Goal: Information Seeking & Learning: Learn about a topic

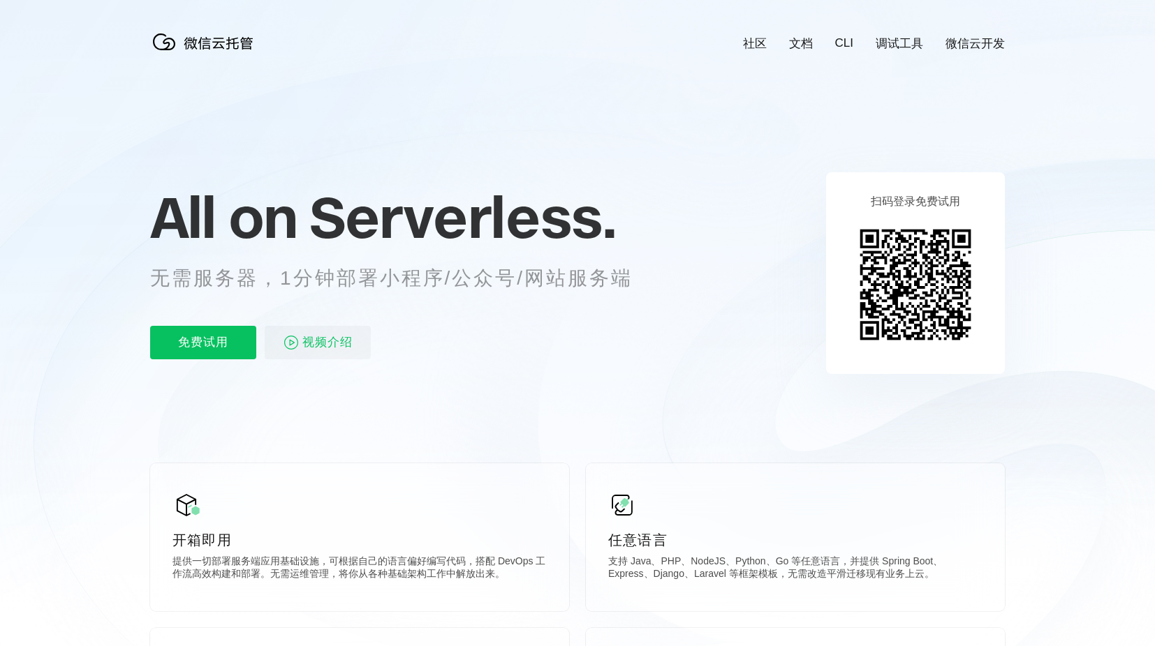
scroll to position [0, 2482]
drag, startPoint x: 339, startPoint y: 282, endPoint x: 607, endPoint y: 280, distance: 268.1
click at [604, 280] on p "无需服务器，1分钟部署小程序/公众号/网站服务端" at bounding box center [404, 279] width 508 height 28
click at [617, 279] on p "无需服务器，1分钟部署小程序/公众号/网站服务端" at bounding box center [404, 279] width 508 height 28
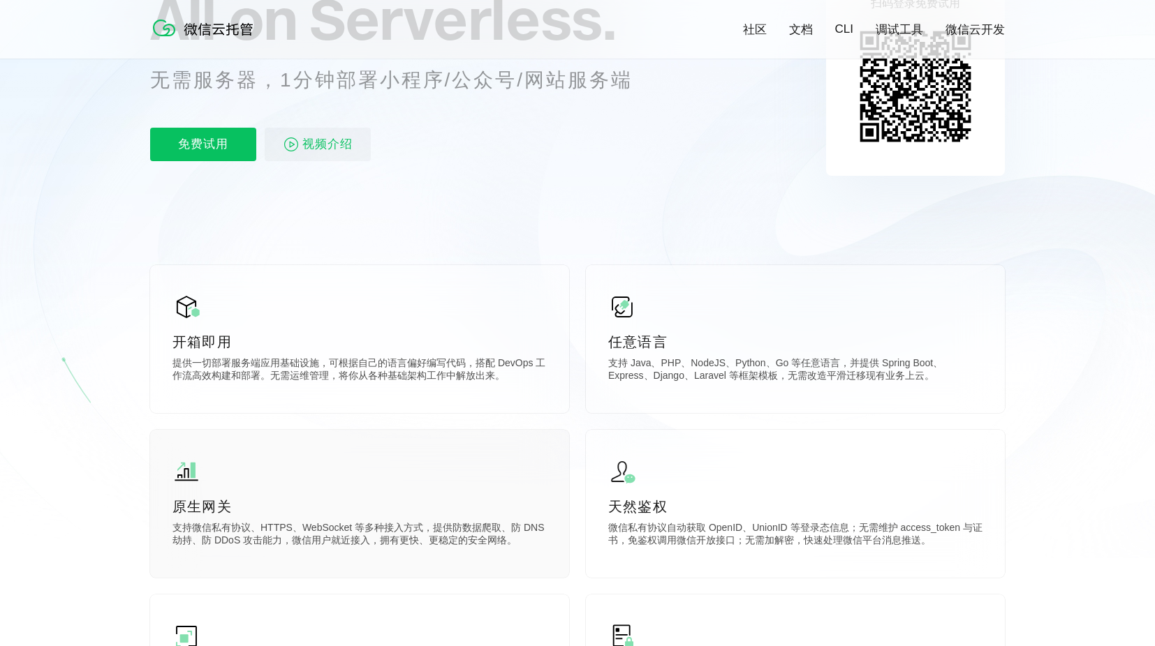
scroll to position [279, 0]
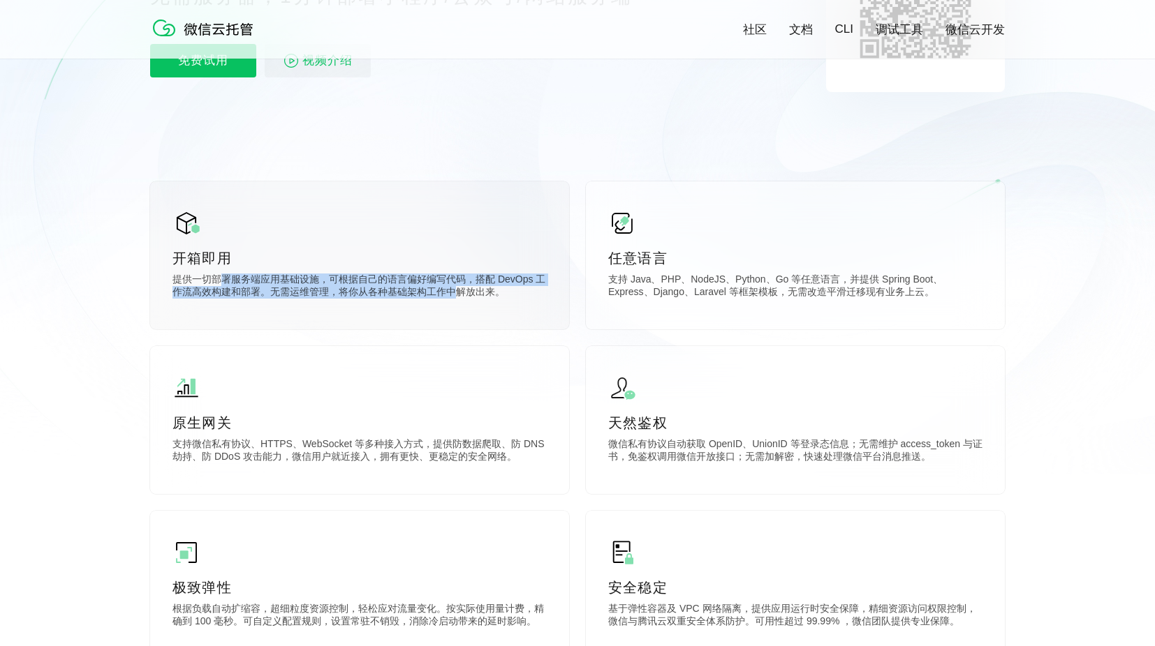
drag, startPoint x: 224, startPoint y: 284, endPoint x: 459, endPoint y: 293, distance: 235.4
click at [459, 293] on p "提供一切部署服务端应用基础设施，可根据自己的语言偏好编写代码，搭配 DevOps 工作流高效构建和部署。无需运维管理，将你从各种基础架构工作中解放出来。" at bounding box center [359, 288] width 374 height 28
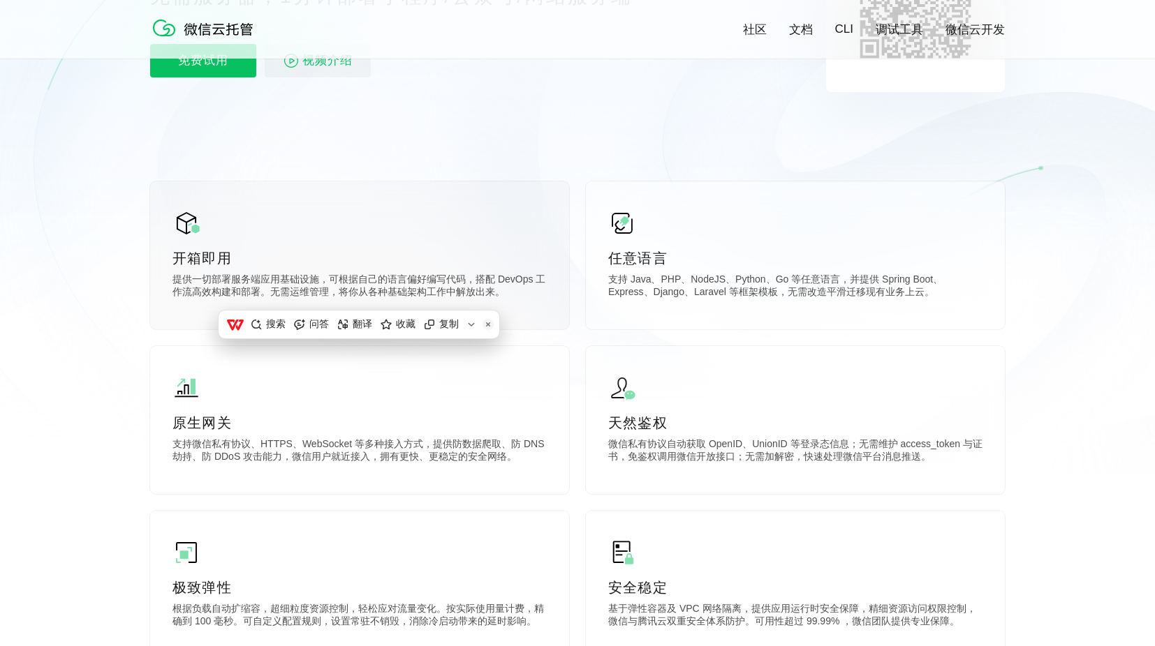
click at [482, 294] on p "提供一切部署服务端应用基础设施，可根据自己的语言偏好编写代码，搭配 DevOps 工作流高效构建和部署。无需运维管理，将你从各种基础架构工作中解放出来。" at bounding box center [359, 288] width 374 height 28
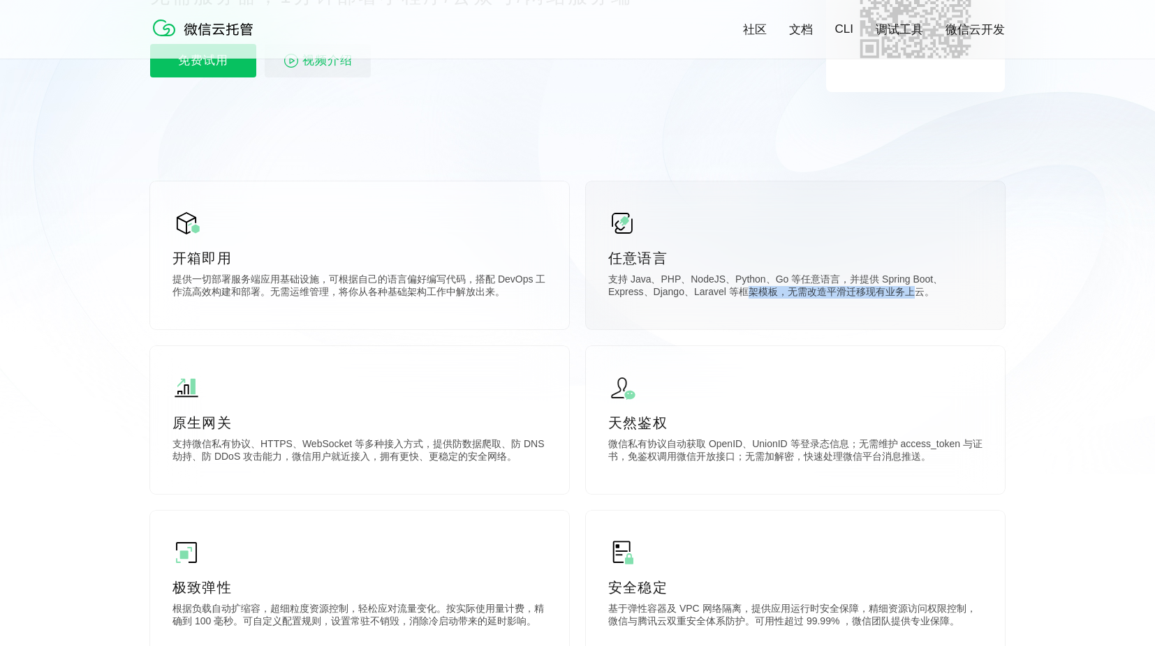
drag, startPoint x: 700, startPoint y: 298, endPoint x: 864, endPoint y: 297, distance: 164.1
click at [864, 297] on p "支持 Java、PHP、NodeJS、Python、Go 等任意语言，并提供 Spring Boot、Express、Django、Laravel 等框架模板…" at bounding box center [795, 288] width 374 height 28
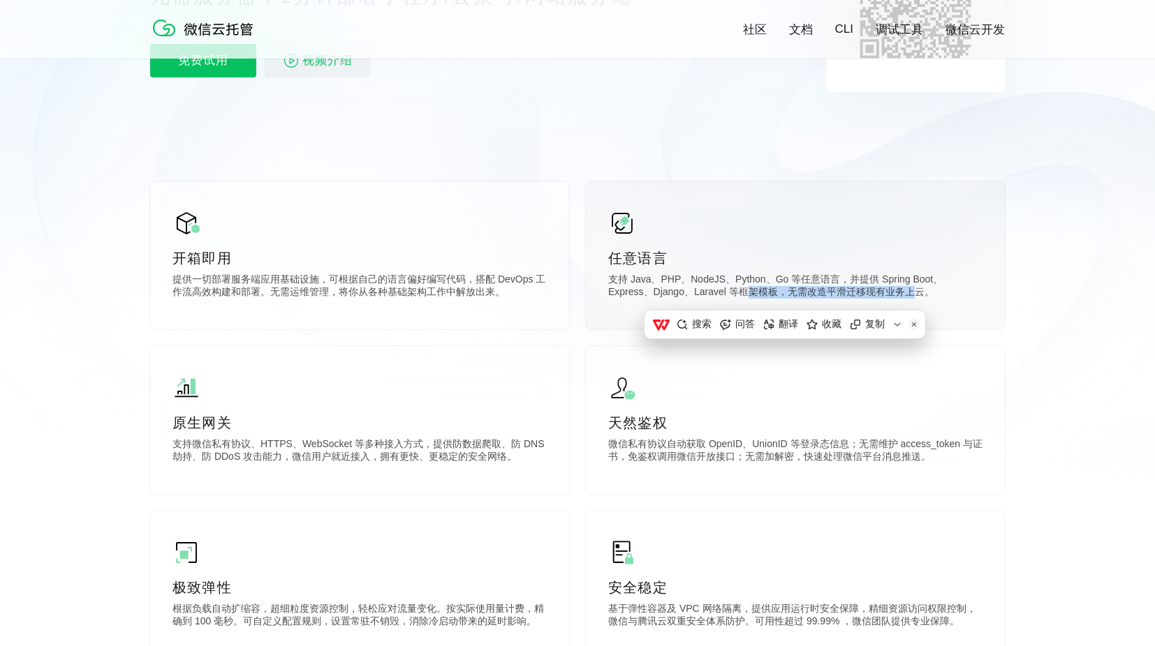
click at [868, 297] on p "支持 Java、PHP、NodeJS、Python、Go 等任意语言，并提供 Spring Boot、Express、Django、Laravel 等框架模板…" at bounding box center [795, 288] width 374 height 28
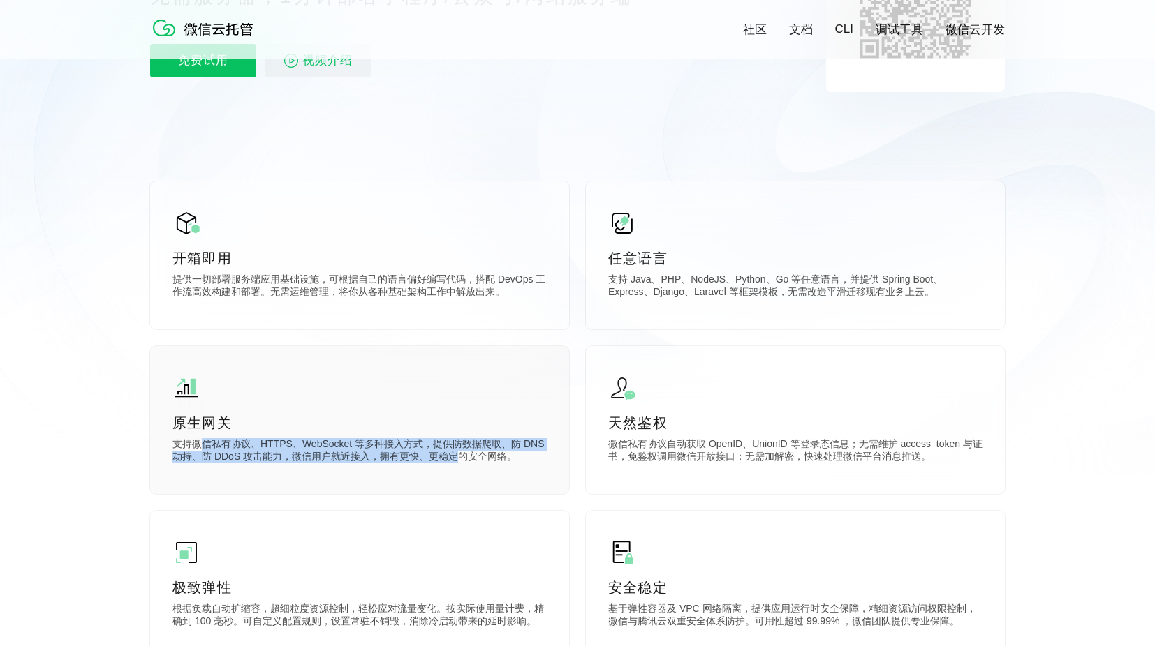
drag, startPoint x: 204, startPoint y: 446, endPoint x: 459, endPoint y: 461, distance: 256.0
click at [459, 461] on p "支持微信私有协议、HTTPS、WebSocket 等多种接入方式，提供防数据爬取、防 DNS 劫持、防 DDoS 攻击能力，微信用户就近接入，拥有更快、更稳定…" at bounding box center [359, 452] width 374 height 28
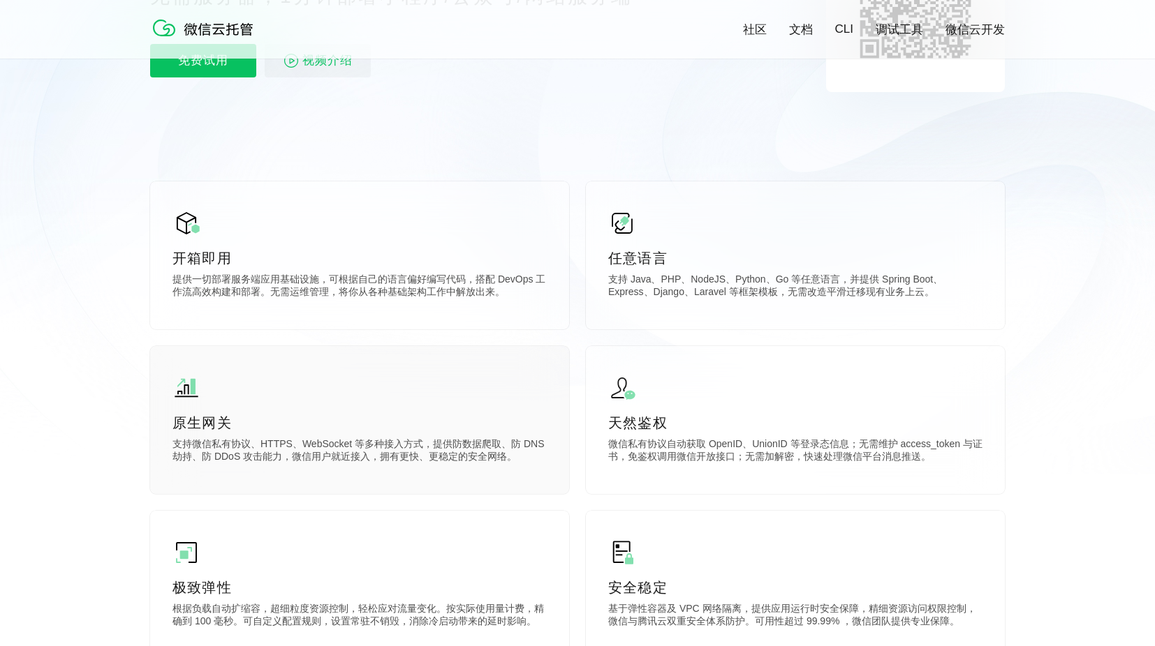
click at [478, 461] on p "支持微信私有协议、HTTPS、WebSocket 等多种接入方式，提供防数据爬取、防 DNS 劫持、防 DDoS 攻击能力，微信用户就近接入，拥有更快、更稳定…" at bounding box center [359, 452] width 374 height 28
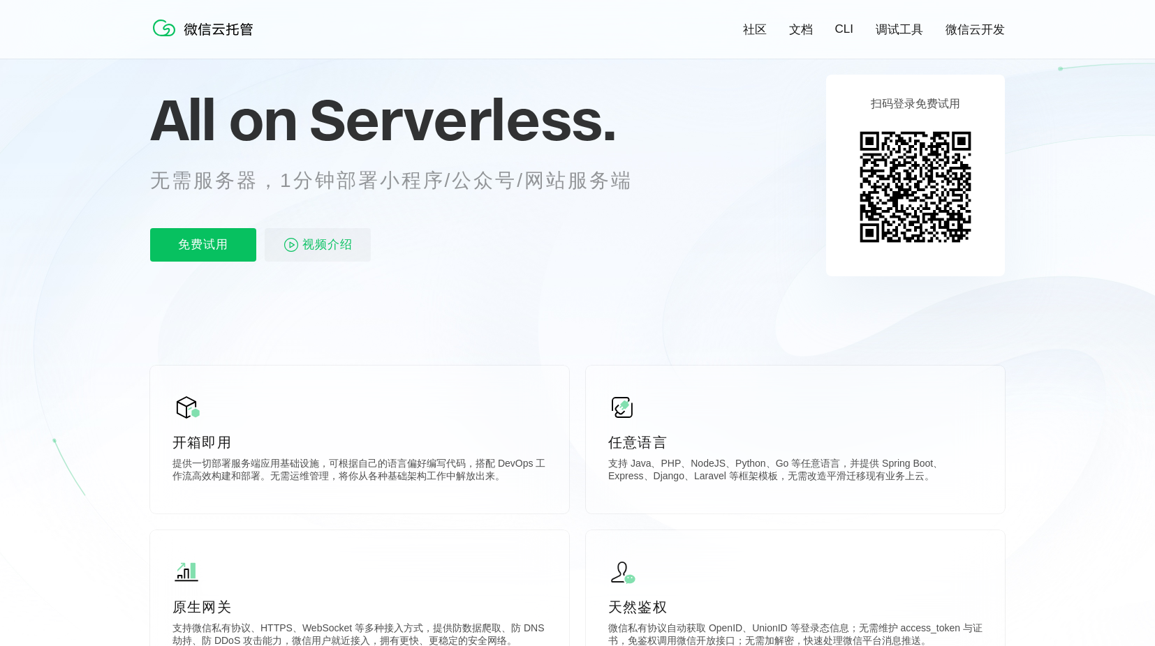
scroll to position [0, 0]
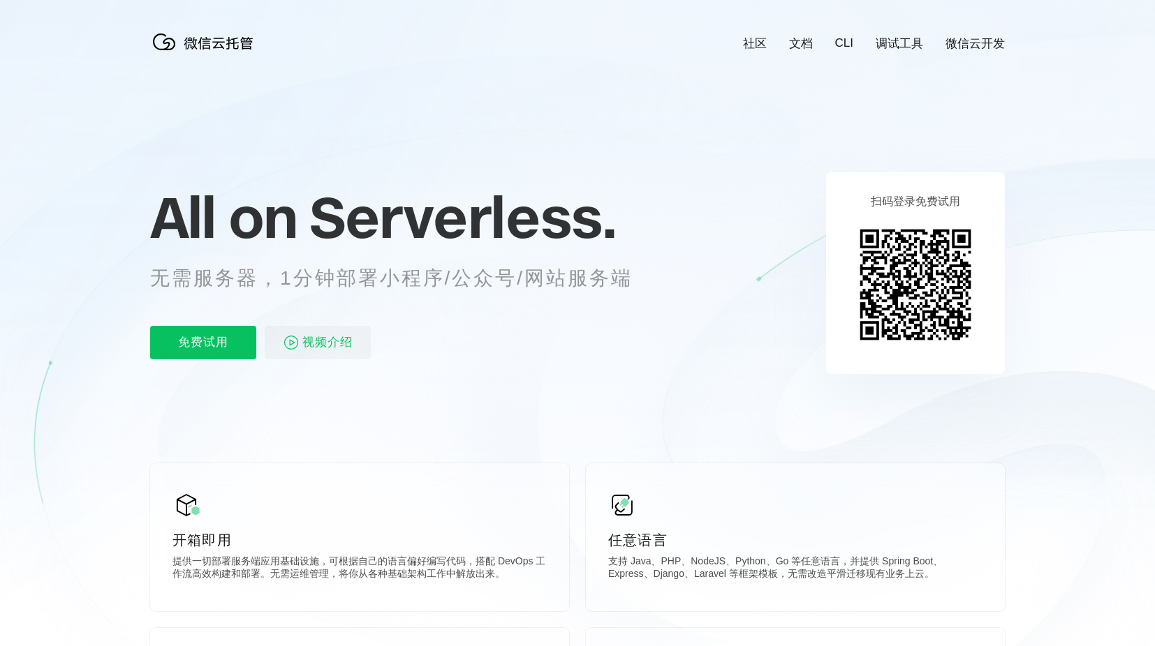
click at [801, 40] on link "文档" at bounding box center [801, 44] width 24 height 16
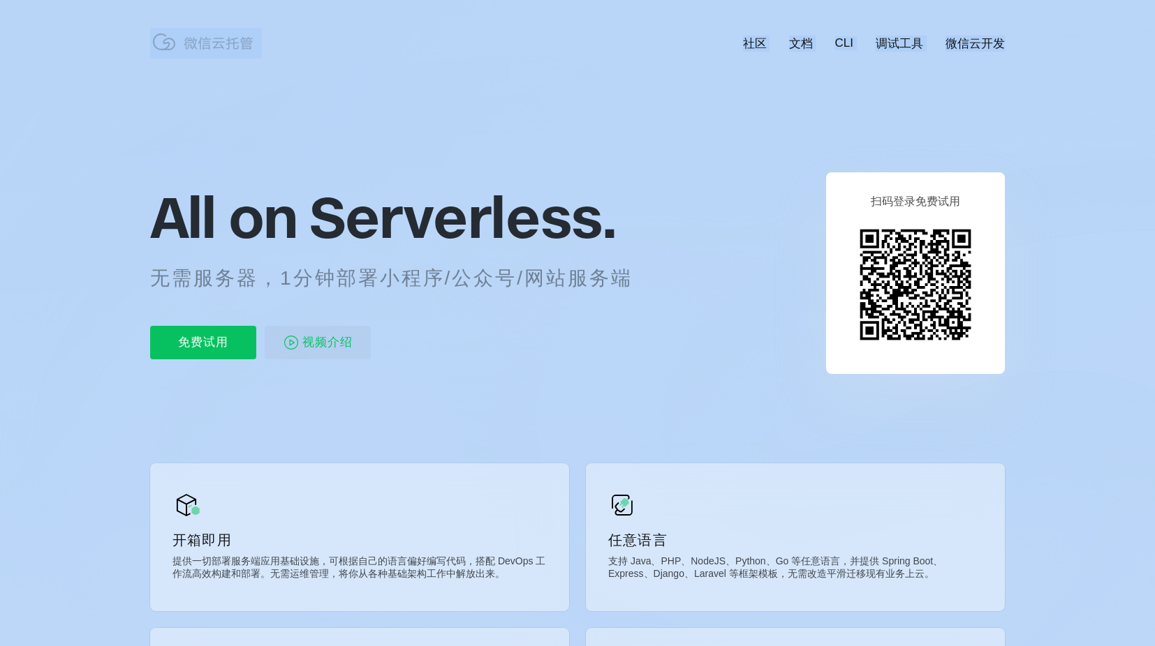
drag, startPoint x: 160, startPoint y: 220, endPoint x: 730, endPoint y: 225, distance: 569.7
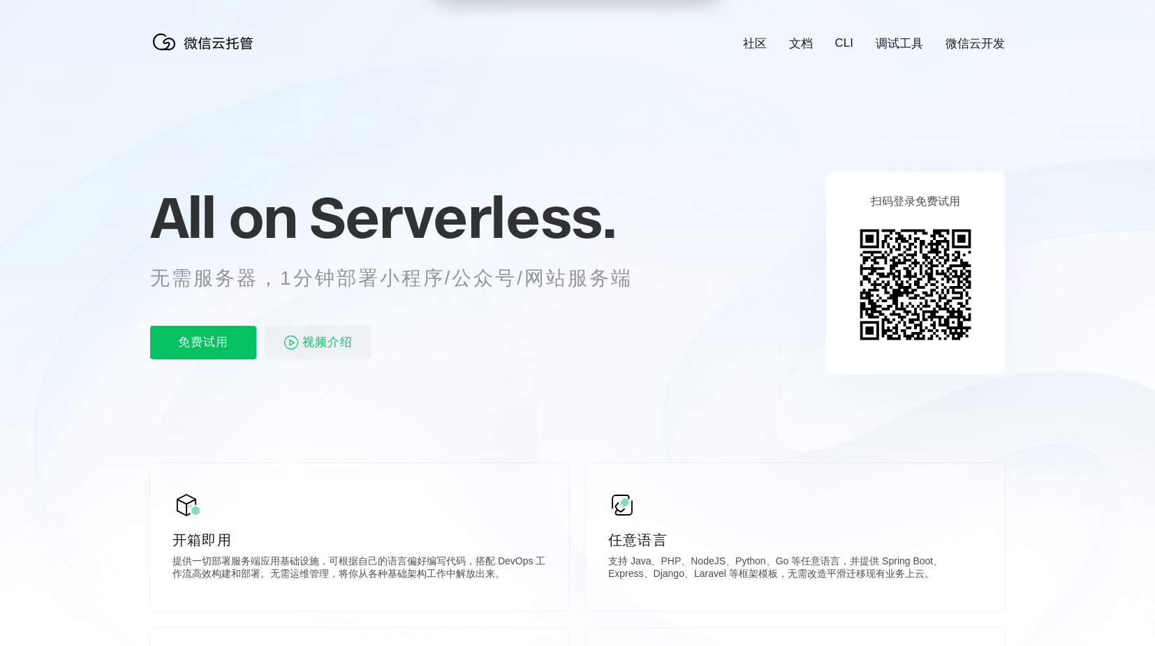
click at [517, 232] on span "Serverless." at bounding box center [462, 217] width 306 height 70
click at [59, 284] on icon at bounding box center [577, 377] width 1340 height 754
click at [87, 223] on icon at bounding box center [577, 377] width 1340 height 754
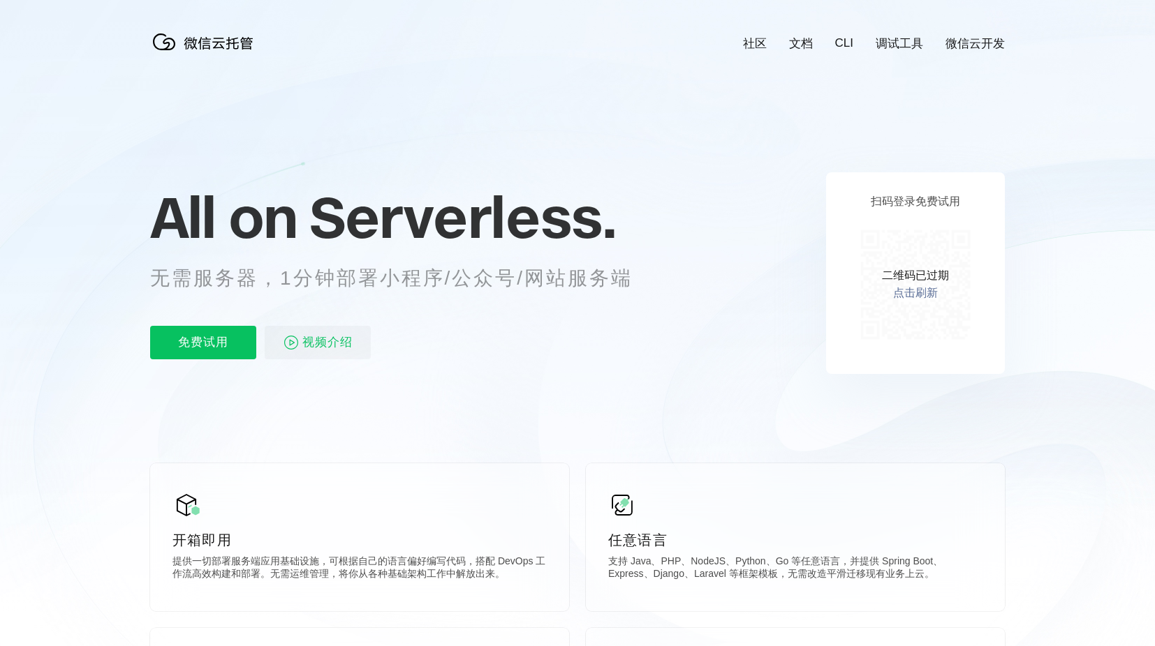
click at [463, 225] on span "Serverless." at bounding box center [462, 217] width 306 height 70
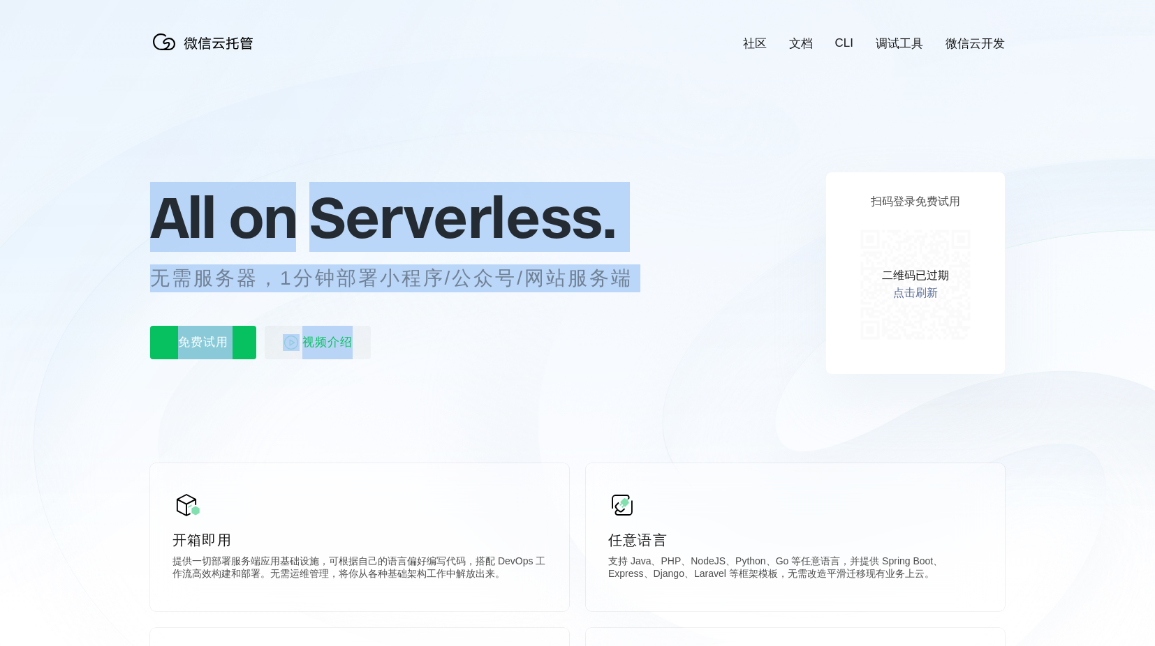
drag, startPoint x: 159, startPoint y: 216, endPoint x: 627, endPoint y: 298, distance: 474.9
click at [627, 298] on div "All on Serverless. 无需服务器，1分钟部署小程序/公众号/网站服务端 免费试用 视频介绍" at bounding box center [408, 273] width 517 height 202
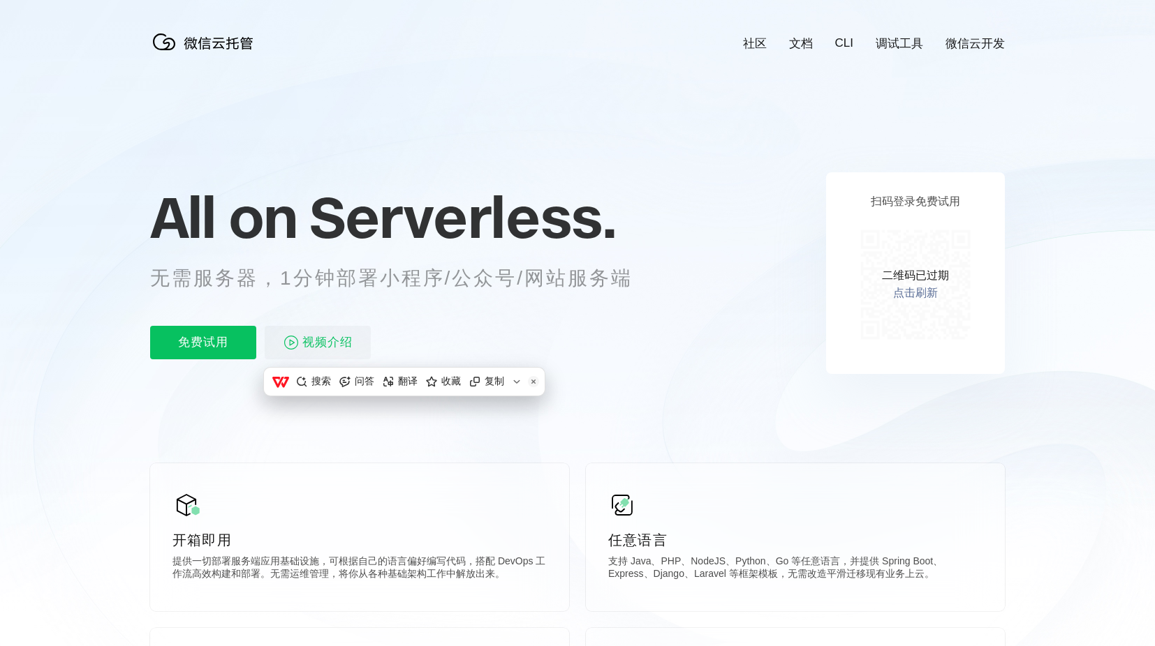
click at [754, 207] on icon at bounding box center [577, 377] width 1340 height 754
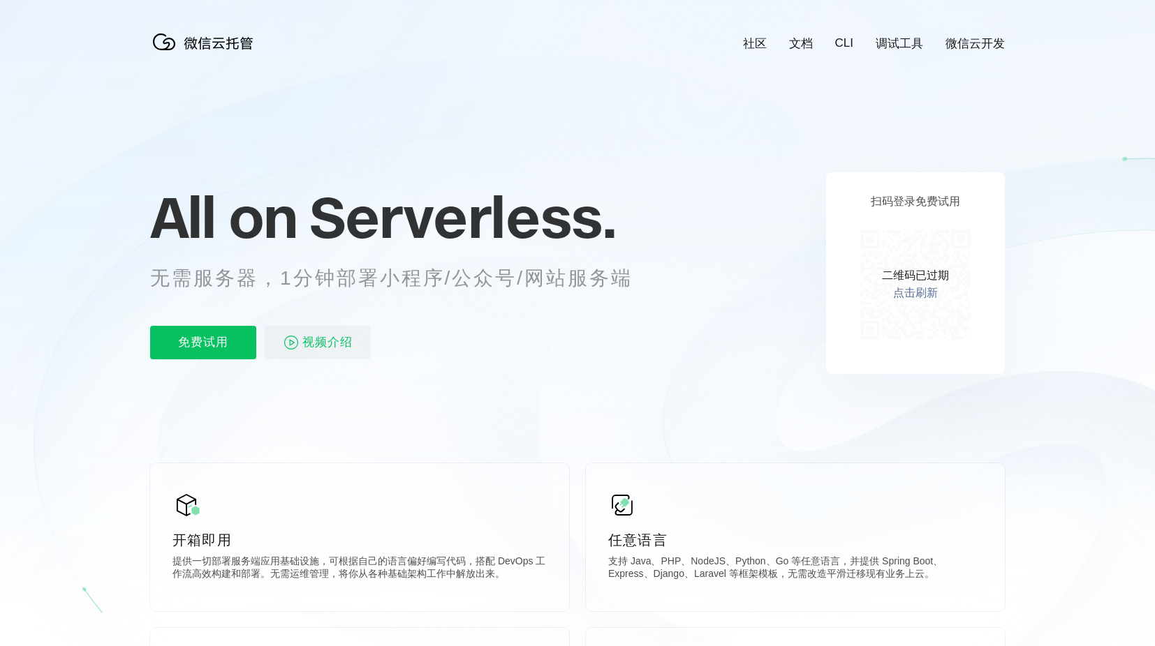
click at [291, 130] on icon at bounding box center [577, 377] width 1340 height 754
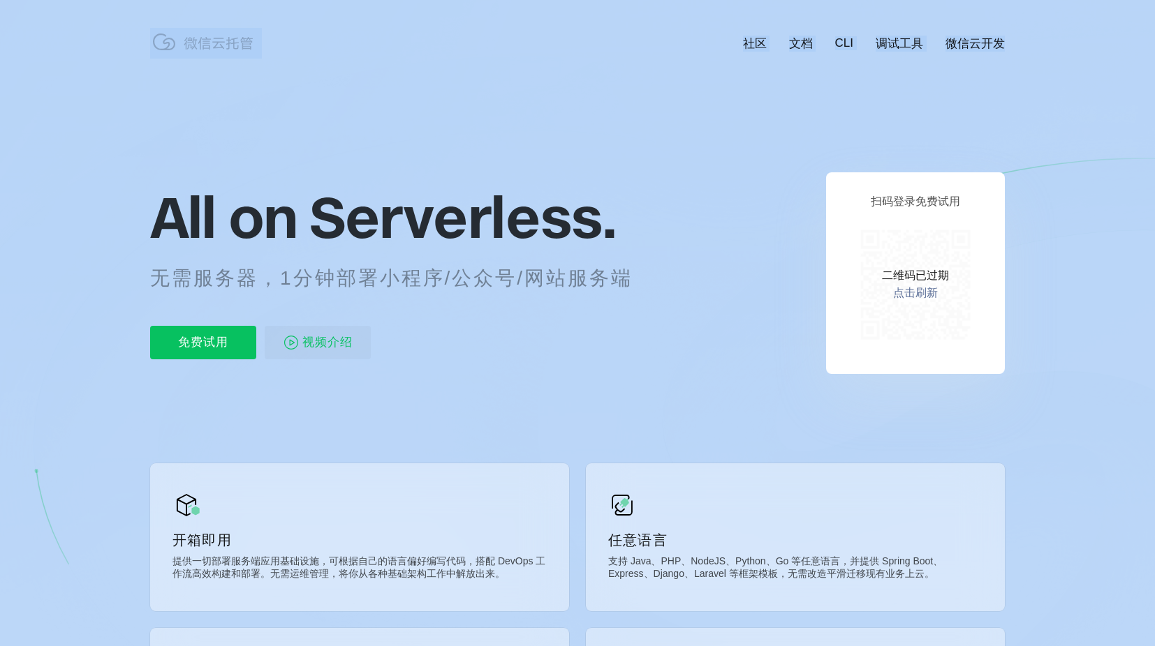
drag, startPoint x: 153, startPoint y: 212, endPoint x: 693, endPoint y: 227, distance: 540.6
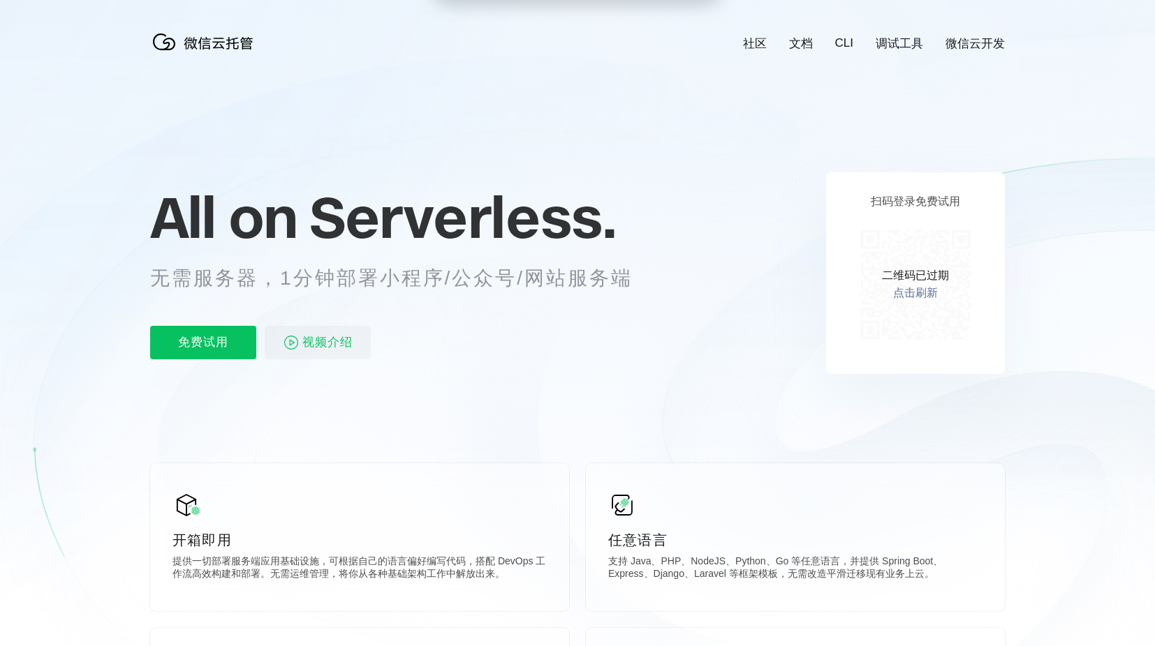
click at [635, 239] on p "All on Serverless." at bounding box center [408, 216] width 517 height 61
